Goal: Task Accomplishment & Management: Manage account settings

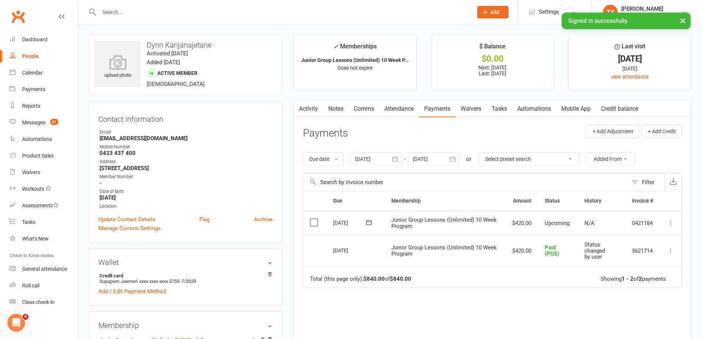
click at [126, 9] on input "text" at bounding box center [282, 12] width 371 height 10
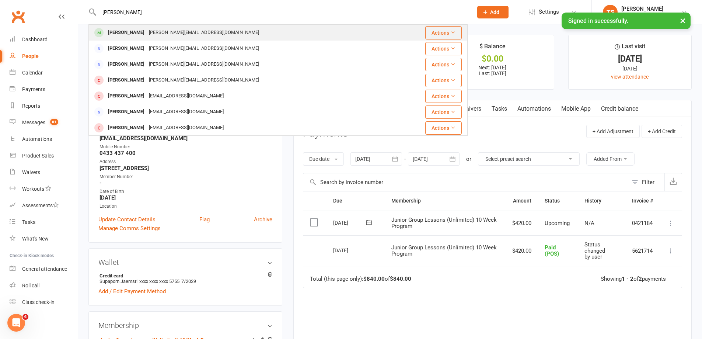
type input "[PERSON_NAME]"
drag, startPoint x: 137, startPoint y: 32, endPoint x: 156, endPoint y: 44, distance: 22.1
click at [138, 32] on div "[PERSON_NAME]" at bounding box center [126, 32] width 41 height 11
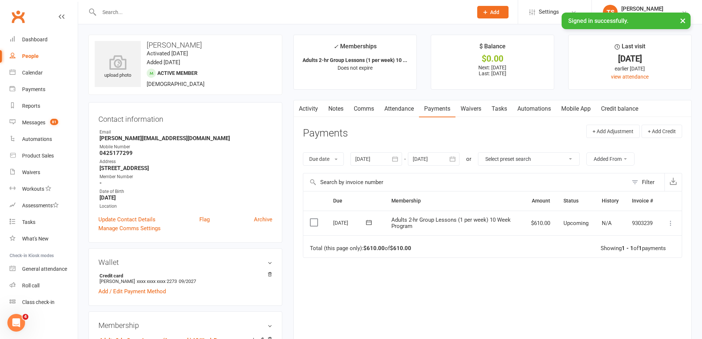
click at [362, 155] on div at bounding box center [376, 158] width 52 height 13
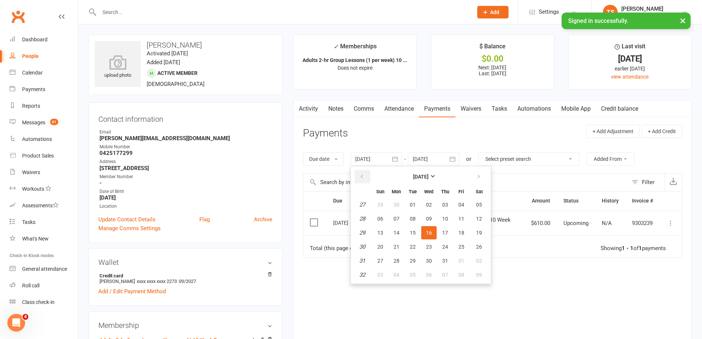
click at [363, 173] on button "button" at bounding box center [362, 176] width 16 height 13
click at [383, 217] on button "02" at bounding box center [379, 218] width 15 height 13
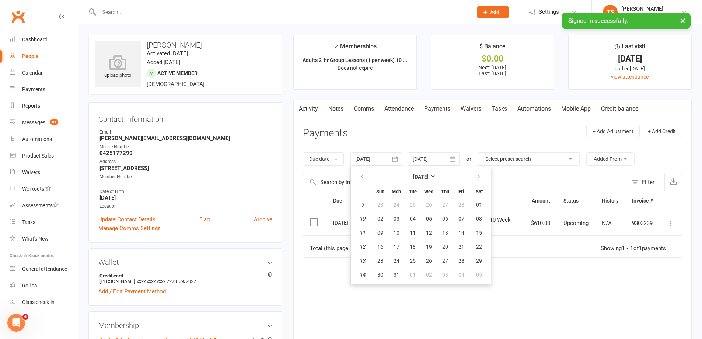
type input "[DATE]"
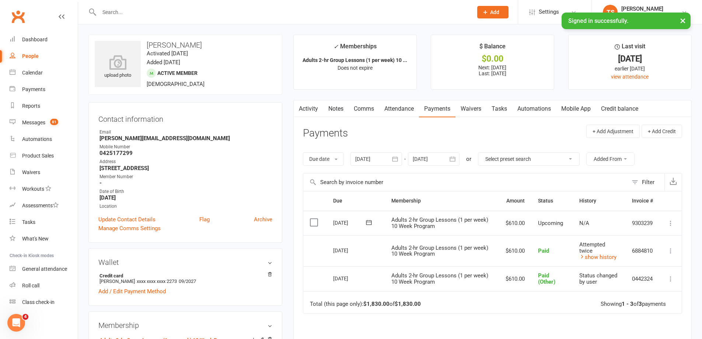
drag, startPoint x: 406, startPoint y: 107, endPoint x: 403, endPoint y: 111, distance: 4.5
click at [405, 108] on link "Attendance" at bounding box center [399, 108] width 40 height 17
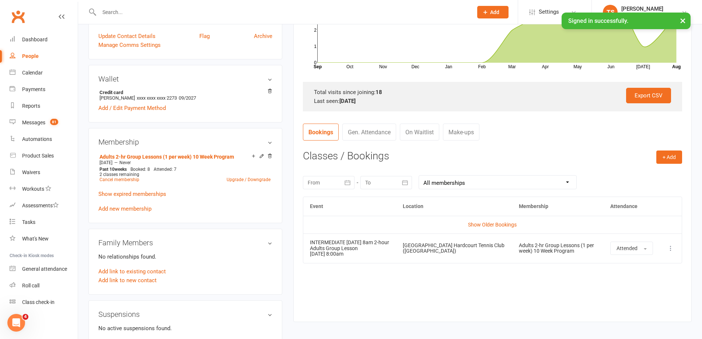
scroll to position [184, 0]
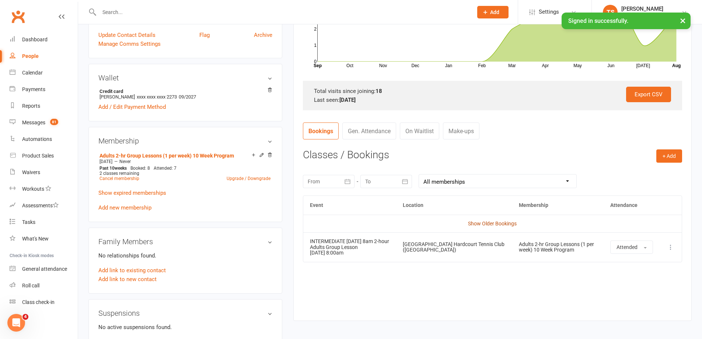
click at [494, 221] on link "Show Older Bookings" at bounding box center [492, 223] width 49 height 6
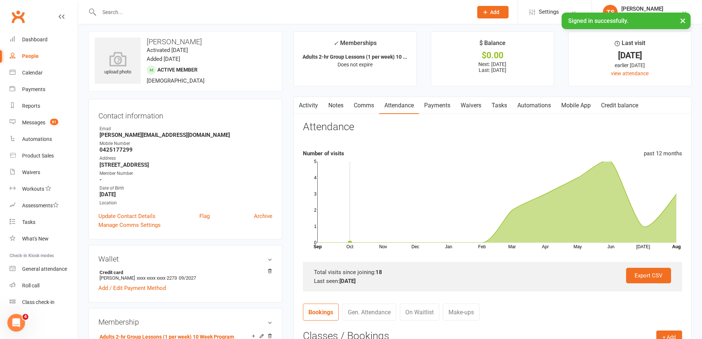
scroll to position [0, 0]
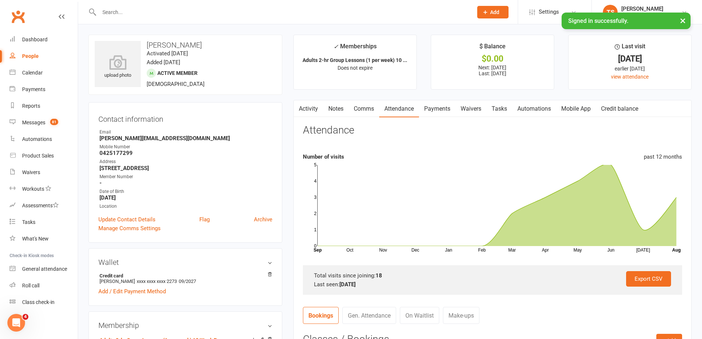
click at [446, 109] on link "Payments" at bounding box center [437, 108] width 36 height 17
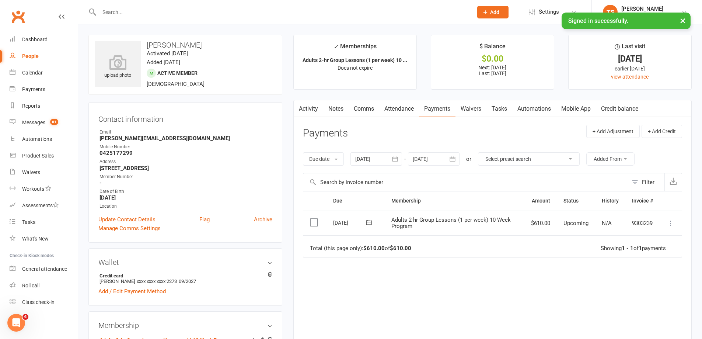
click at [672, 221] on icon at bounding box center [670, 222] width 7 height 7
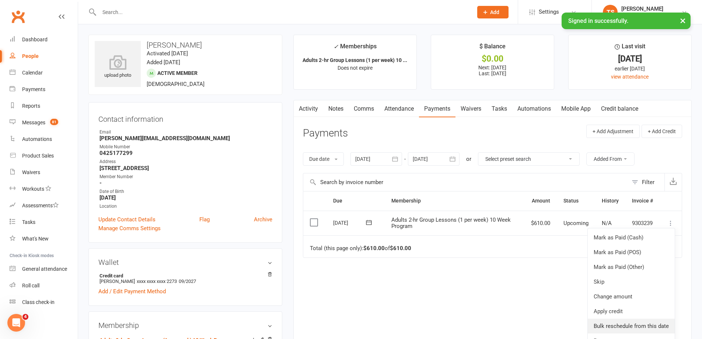
click at [616, 325] on link "Bulk reschedule from this date" at bounding box center [631, 325] width 87 height 15
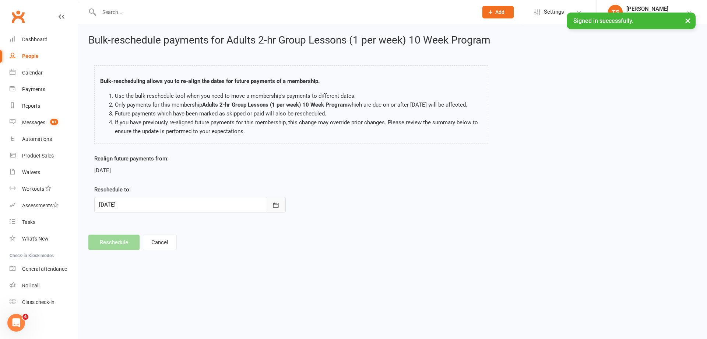
click at [274, 208] on icon "button" at bounding box center [275, 204] width 7 height 7
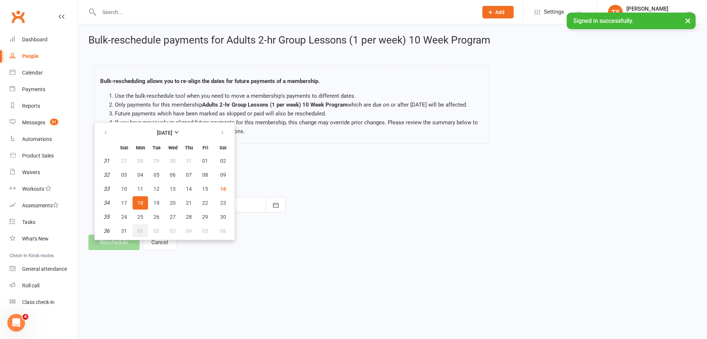
click at [140, 234] on span "01" at bounding box center [140, 231] width 6 height 6
type input "[DATE]"
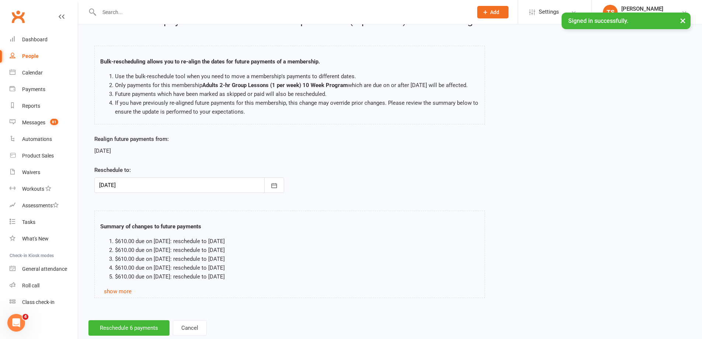
scroll to position [46, 0]
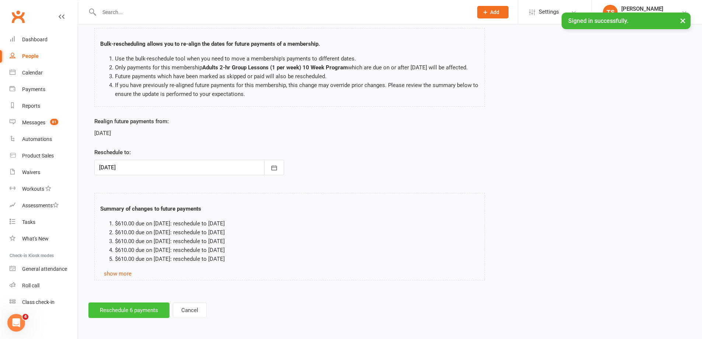
click at [133, 306] on button "Reschedule 6 payments" at bounding box center [128, 309] width 81 height 15
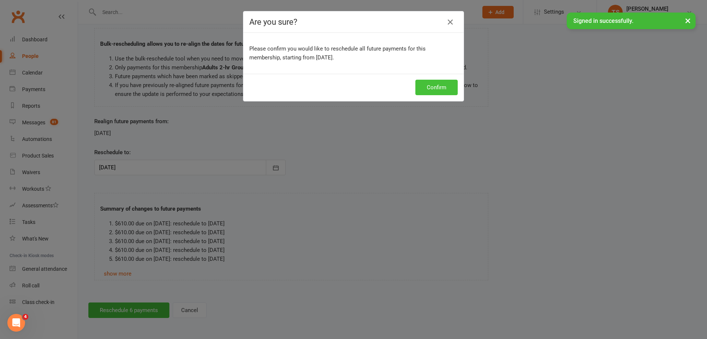
click at [426, 82] on button "Confirm" at bounding box center [437, 87] width 42 height 15
